Goal: Task Accomplishment & Management: Use online tool/utility

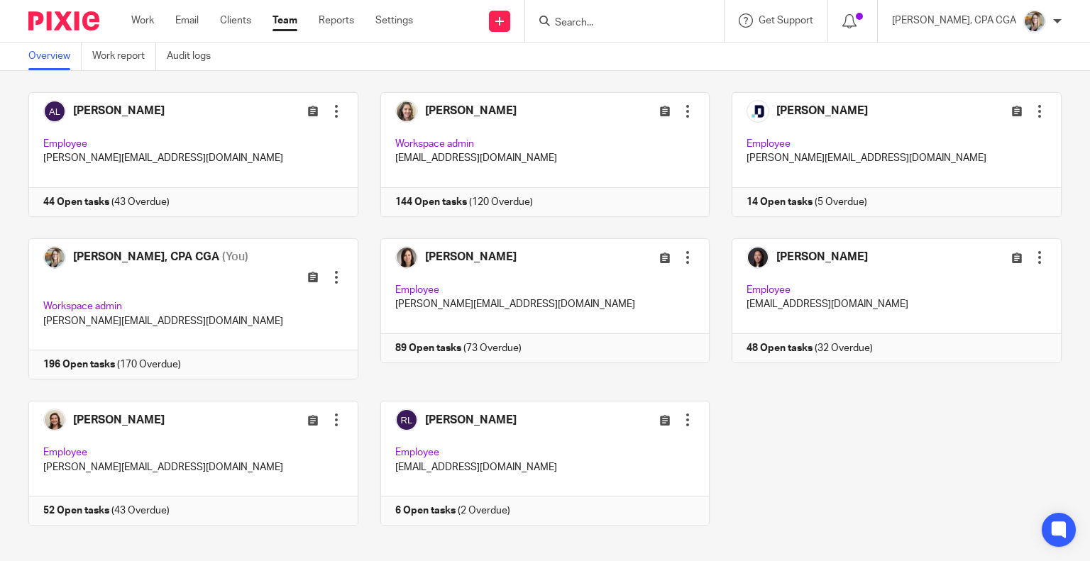
scroll to position [74, 0]
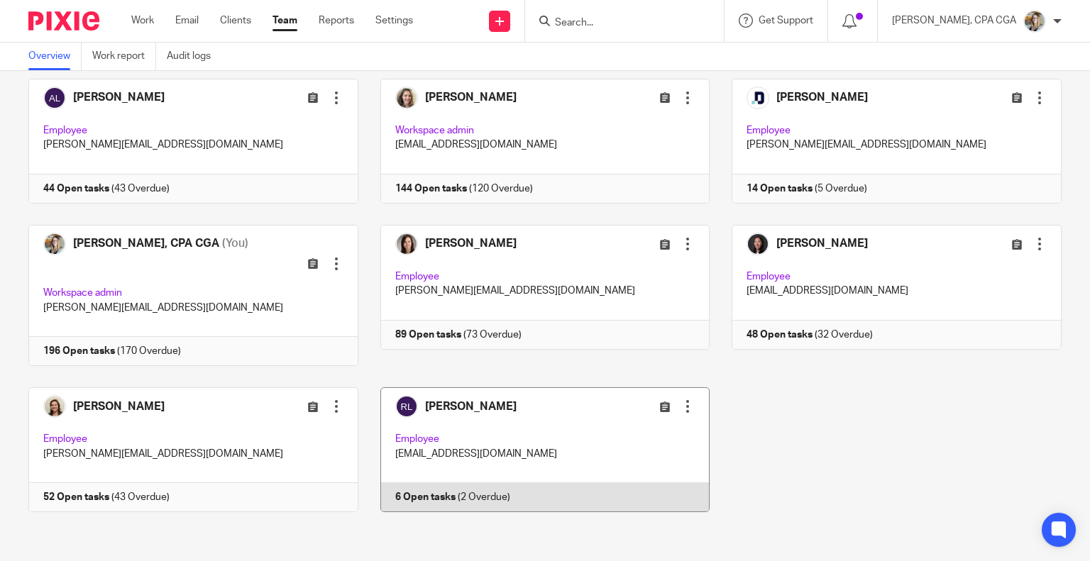
click at [507, 422] on link at bounding box center [534, 449] width 352 height 125
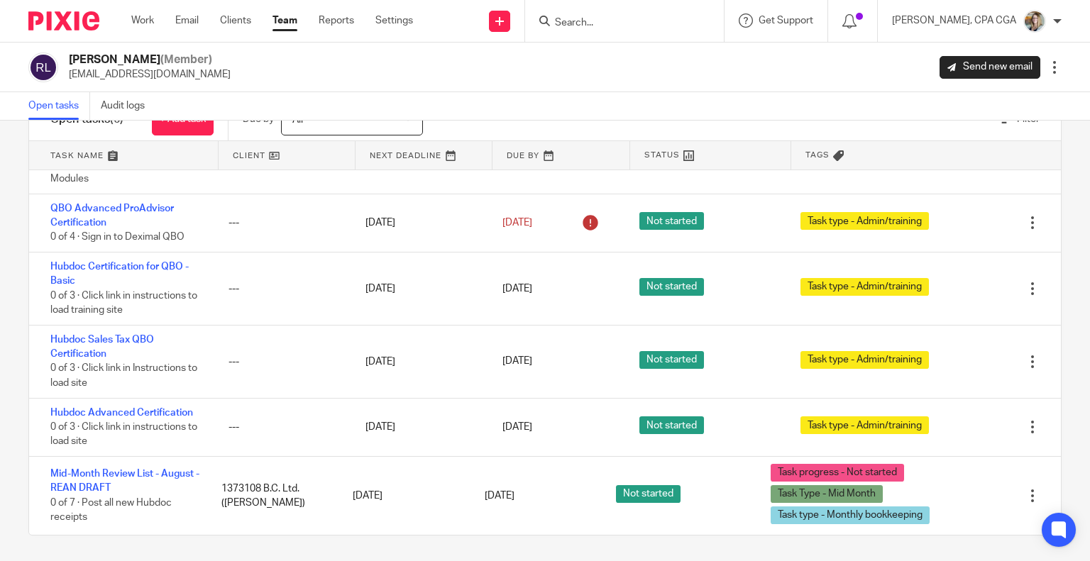
scroll to position [53, 0]
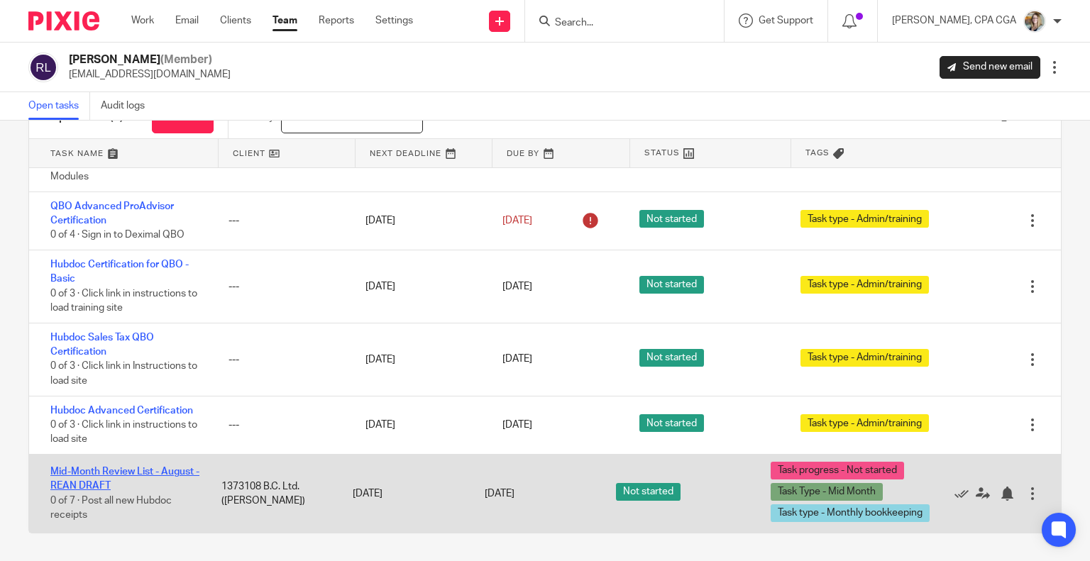
click at [98, 475] on link "Mid-Month Review List - August - REAN DRAFT" at bounding box center [124, 479] width 149 height 24
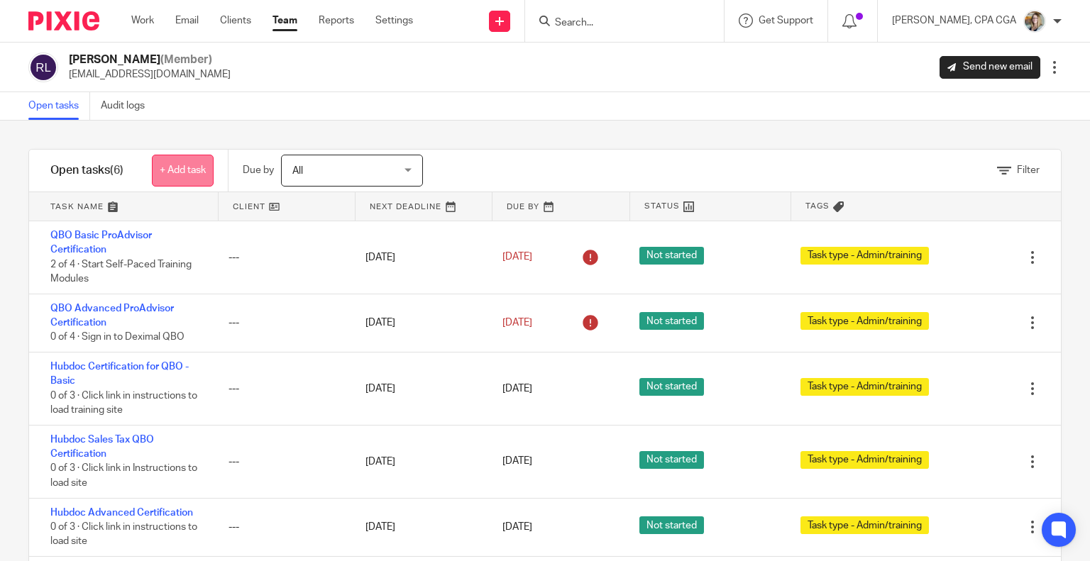
click at [204, 172] on link "+ Add task" at bounding box center [183, 171] width 62 height 32
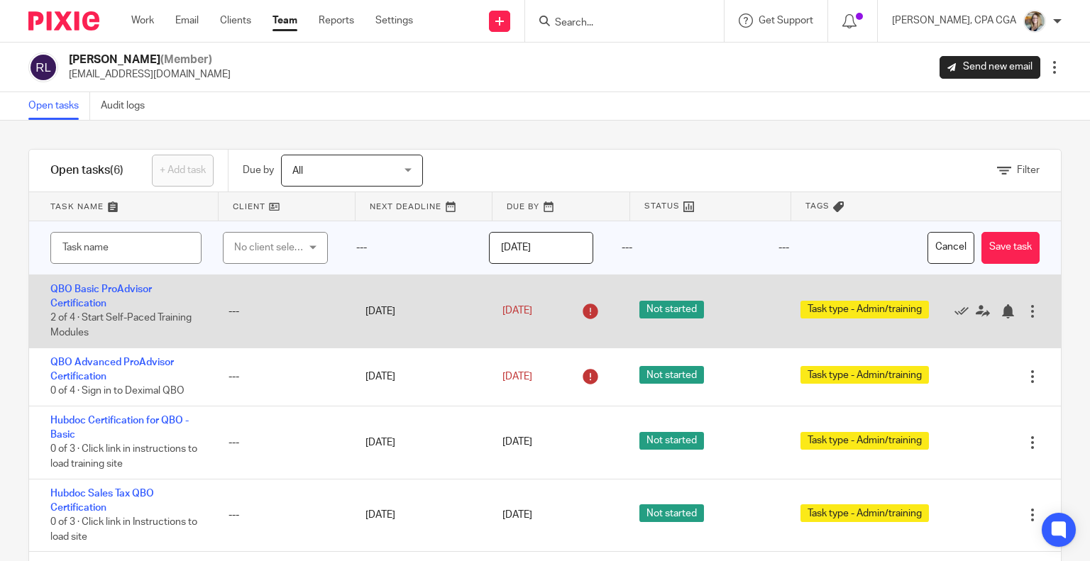
click at [928, 245] on button "Cancel" at bounding box center [950, 248] width 47 height 32
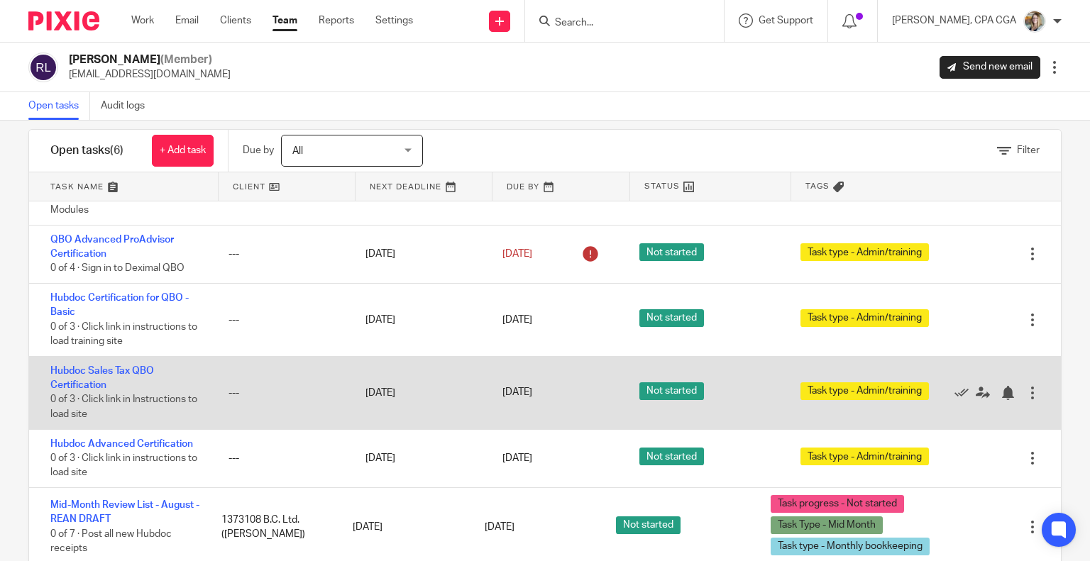
scroll to position [53, 0]
